Goal: Task Accomplishment & Management: Use online tool/utility

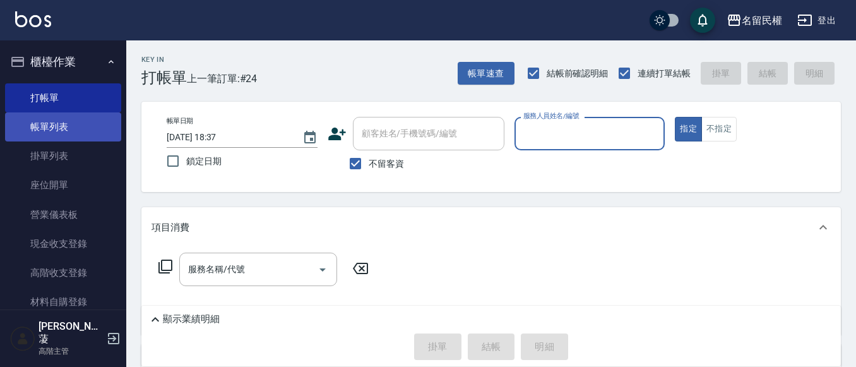
click at [71, 126] on link "帳單列表" at bounding box center [63, 126] width 116 height 29
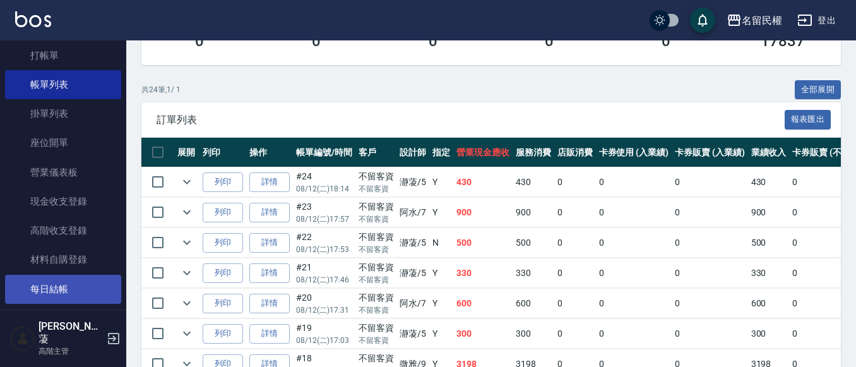
scroll to position [63, 0]
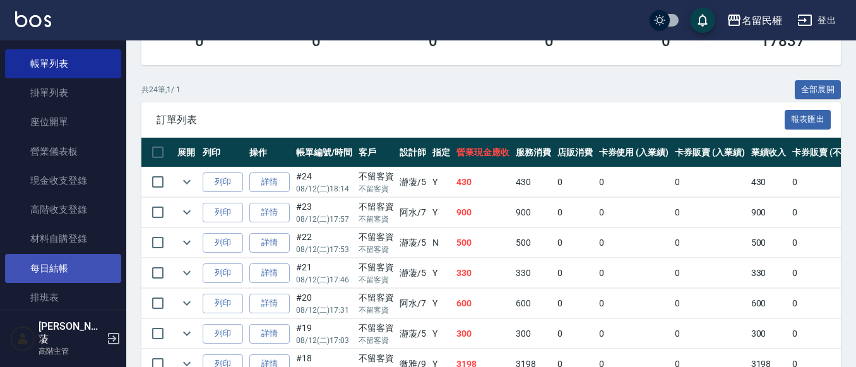
click at [50, 274] on link "每日結帳" at bounding box center [63, 268] width 116 height 29
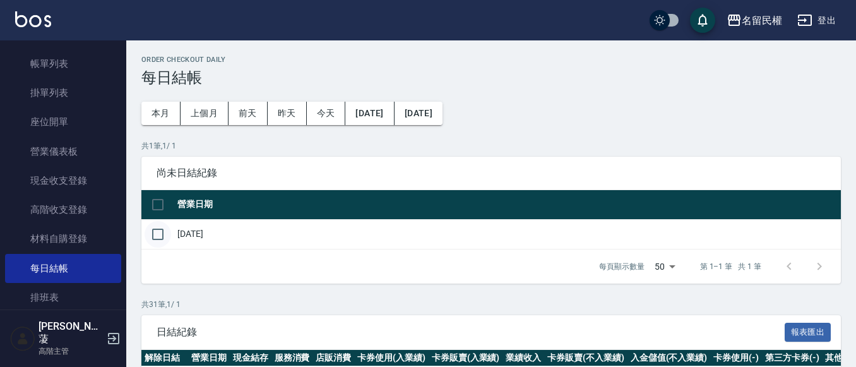
click at [165, 237] on input "checkbox" at bounding box center [158, 234] width 27 height 27
checkbox input "true"
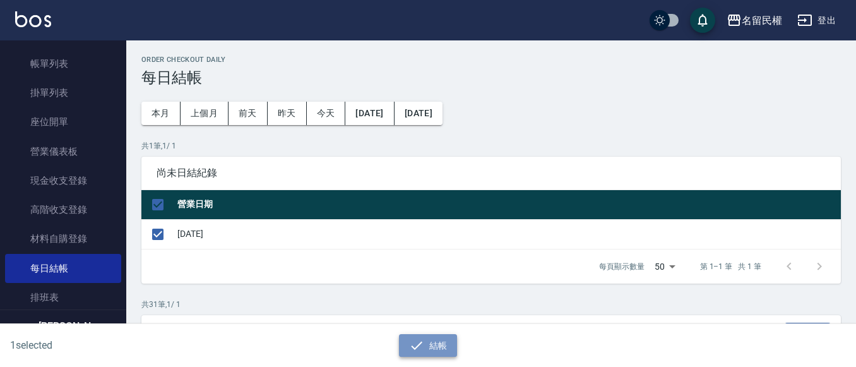
click at [436, 345] on button "結帳" at bounding box center [428, 345] width 59 height 23
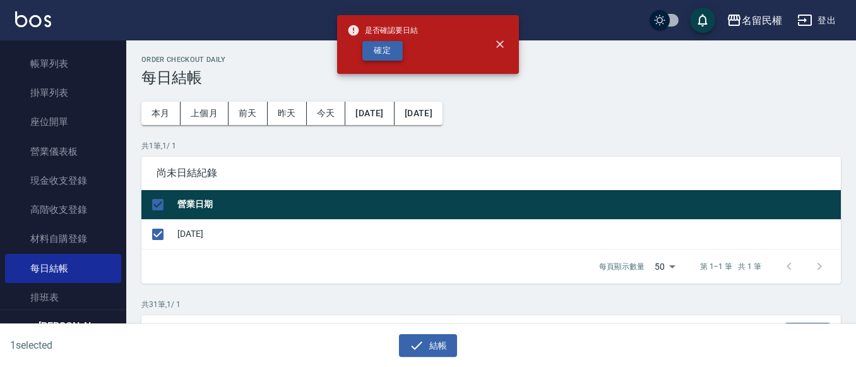
click at [390, 51] on button "確定" at bounding box center [382, 51] width 40 height 20
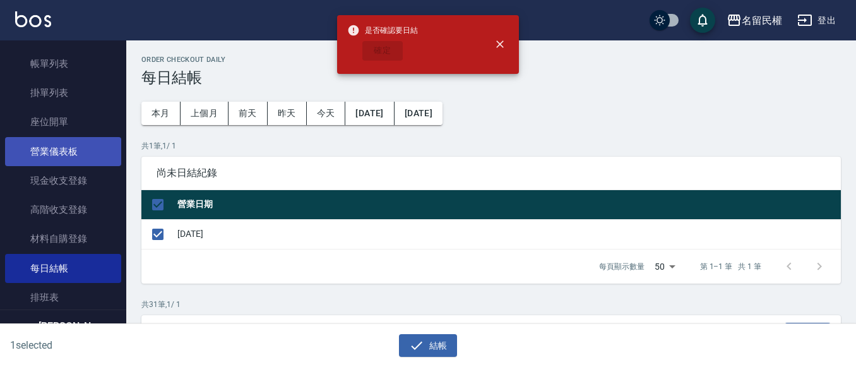
checkbox input "false"
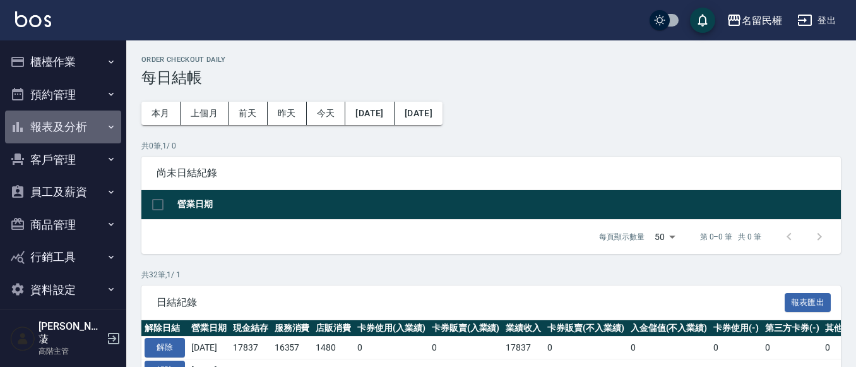
drag, startPoint x: 84, startPoint y: 128, endPoint x: 93, endPoint y: 180, distance: 52.5
click at [84, 129] on button "報表及分析" at bounding box center [63, 126] width 116 height 33
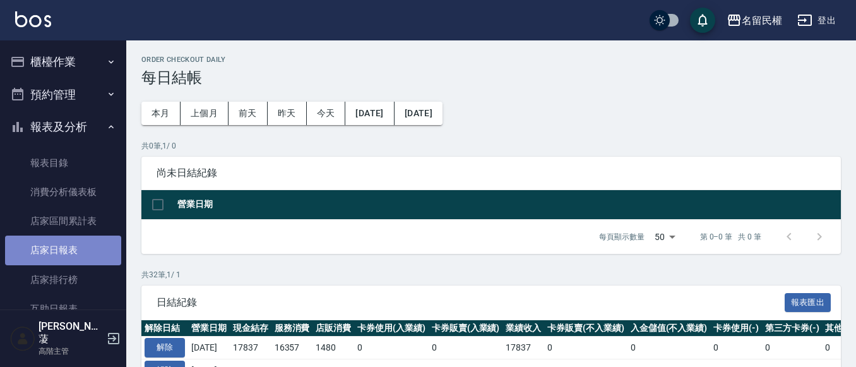
click at [88, 249] on link "店家日報表" at bounding box center [63, 249] width 116 height 29
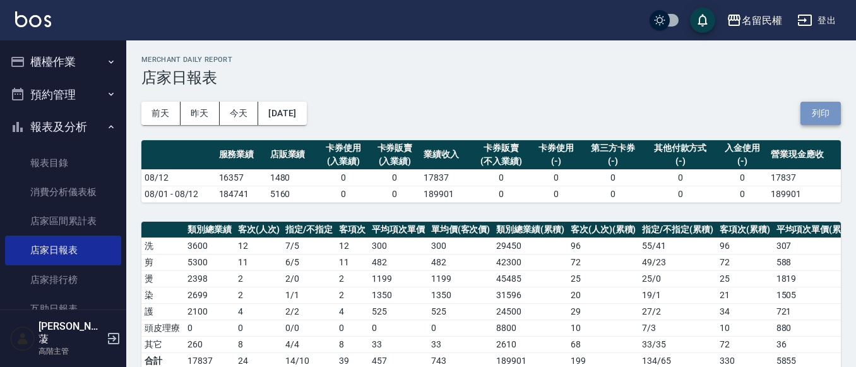
click at [820, 113] on button "列印" at bounding box center [821, 113] width 40 height 23
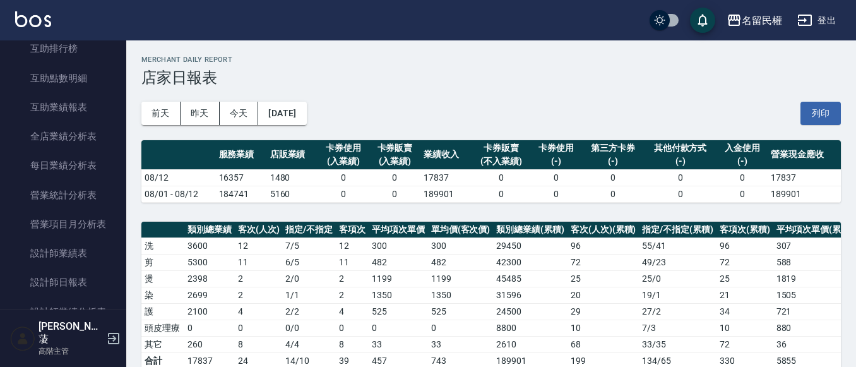
scroll to position [379, 0]
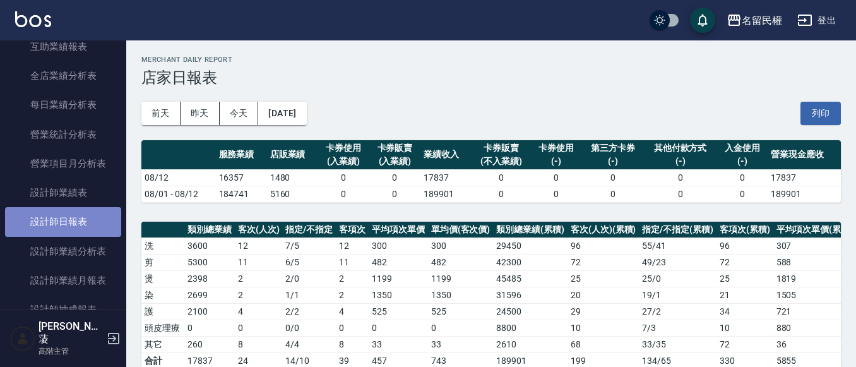
click at [97, 227] on link "設計師日報表" at bounding box center [63, 221] width 116 height 29
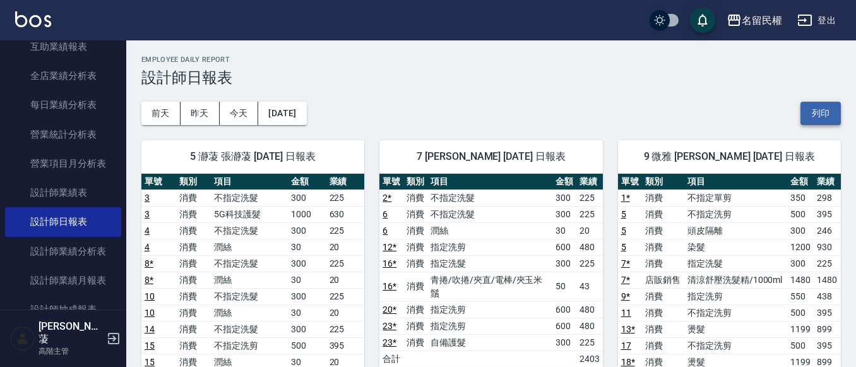
click at [814, 122] on button "列印" at bounding box center [821, 113] width 40 height 23
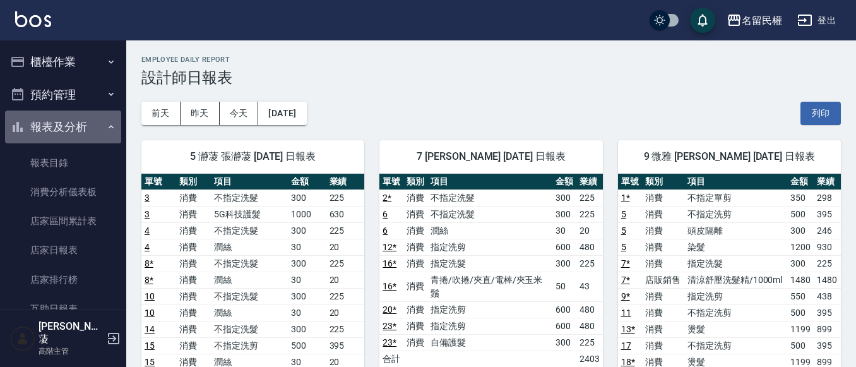
drag, startPoint x: 93, startPoint y: 118, endPoint x: 94, endPoint y: 97, distance: 21.5
click at [93, 119] on button "報表及分析" at bounding box center [63, 126] width 116 height 33
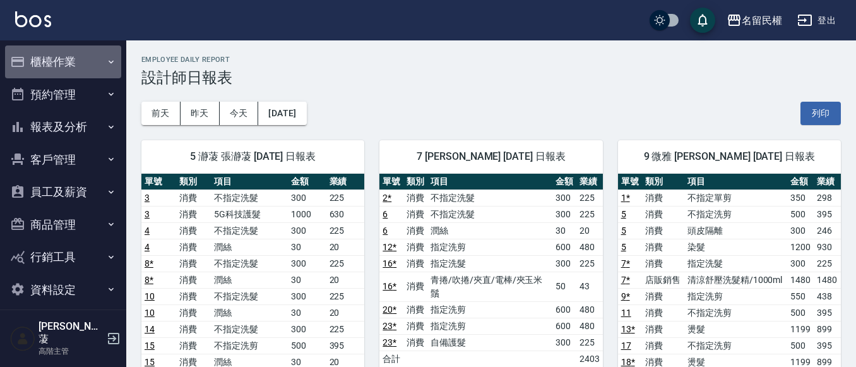
click at [100, 54] on button "櫃檯作業" at bounding box center [63, 61] width 116 height 33
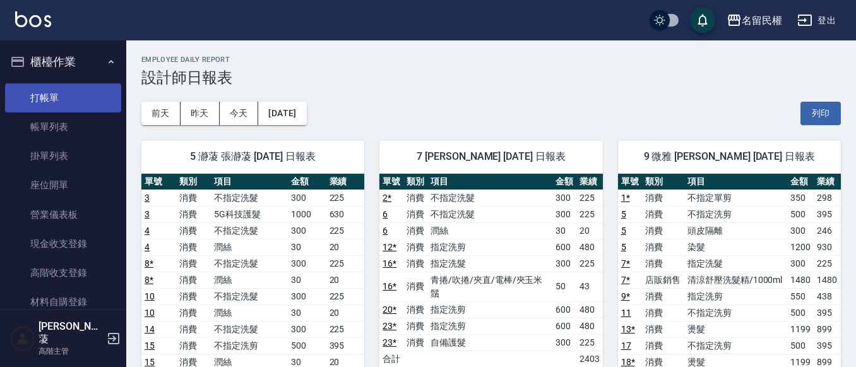
click at [89, 87] on link "打帳單" at bounding box center [63, 97] width 116 height 29
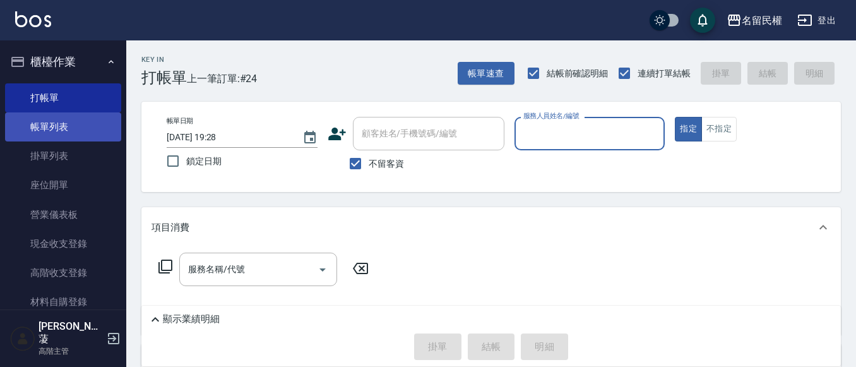
click at [85, 133] on link "帳單列表" at bounding box center [63, 126] width 116 height 29
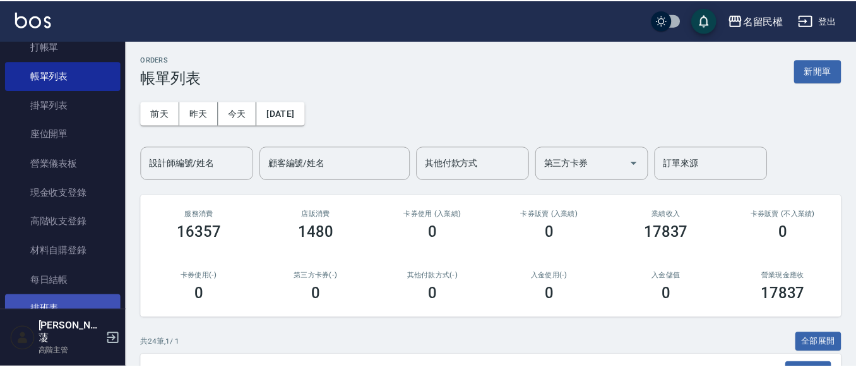
scroll to position [126, 0]
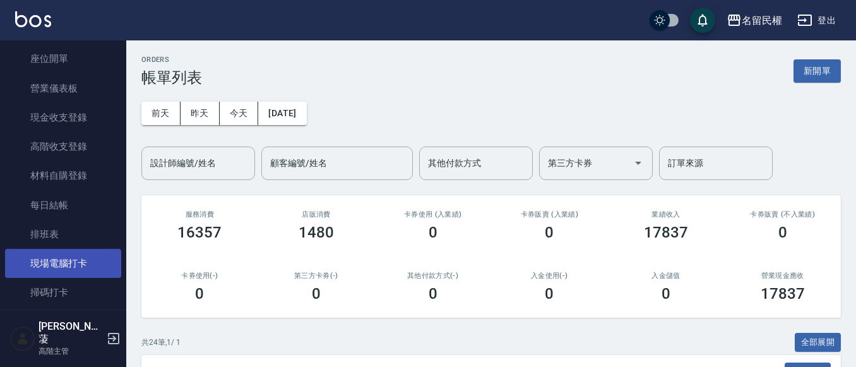
click at [61, 261] on link "現場電腦打卡" at bounding box center [63, 263] width 116 height 29
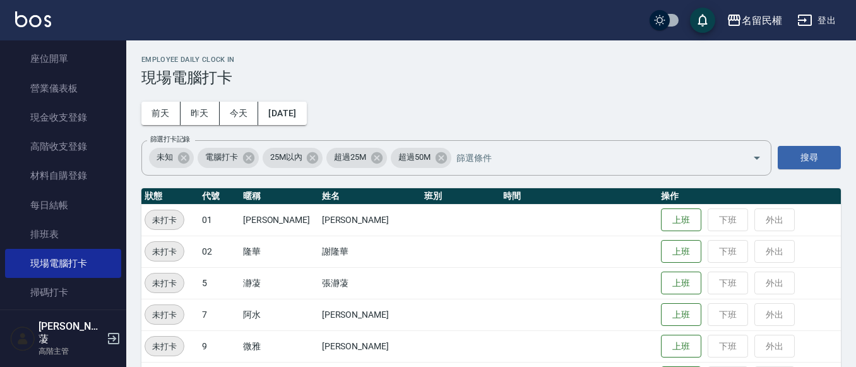
scroll to position [126, 0]
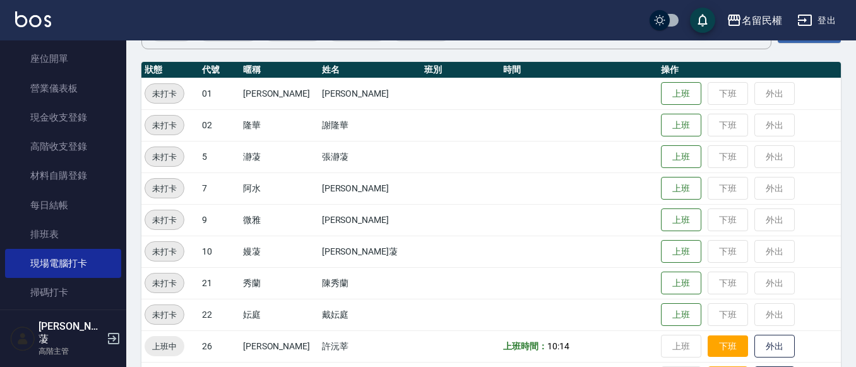
click at [708, 341] on button "下班" at bounding box center [728, 346] width 40 height 22
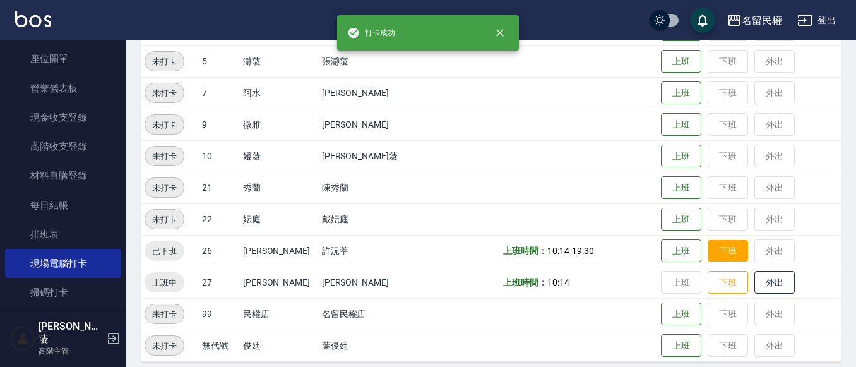
scroll to position [232, 0]
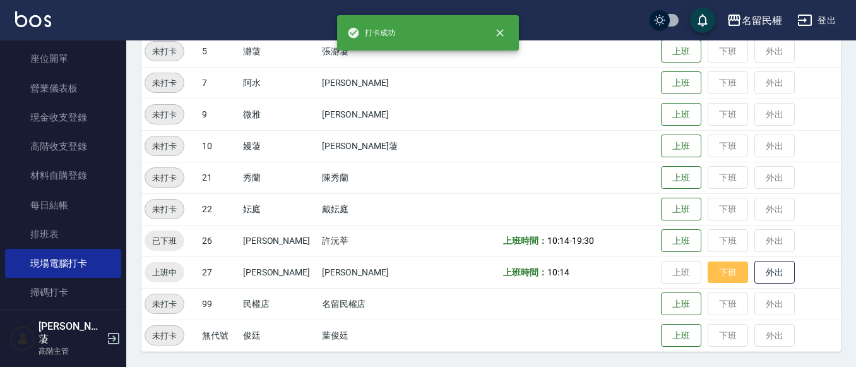
click at [712, 269] on button "下班" at bounding box center [728, 272] width 40 height 22
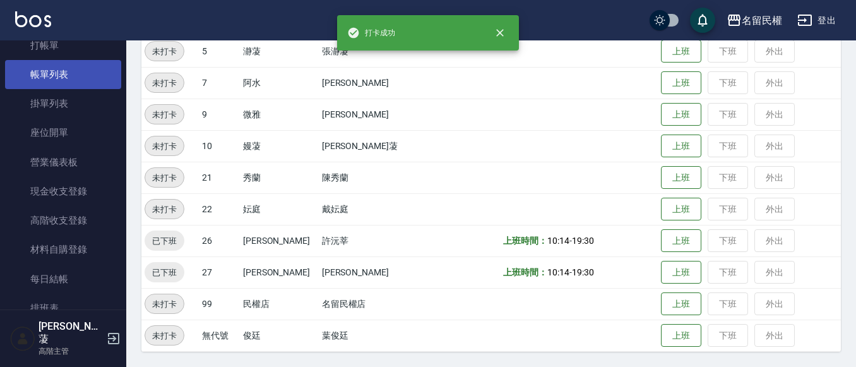
scroll to position [0, 0]
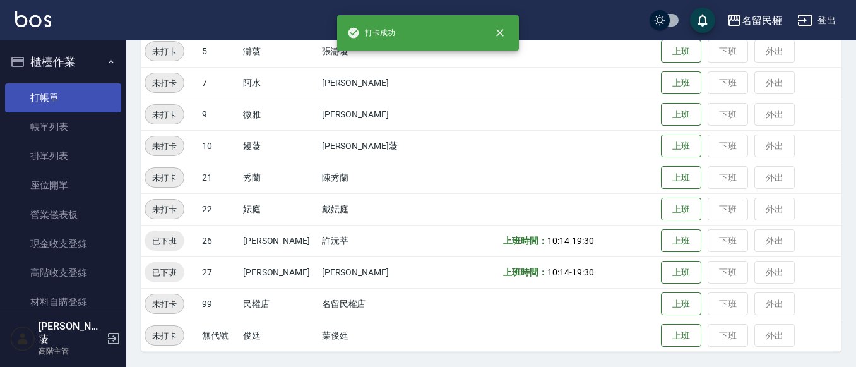
click at [81, 95] on link "打帳單" at bounding box center [63, 97] width 116 height 29
